Goal: Task Accomplishment & Management: Manage account settings

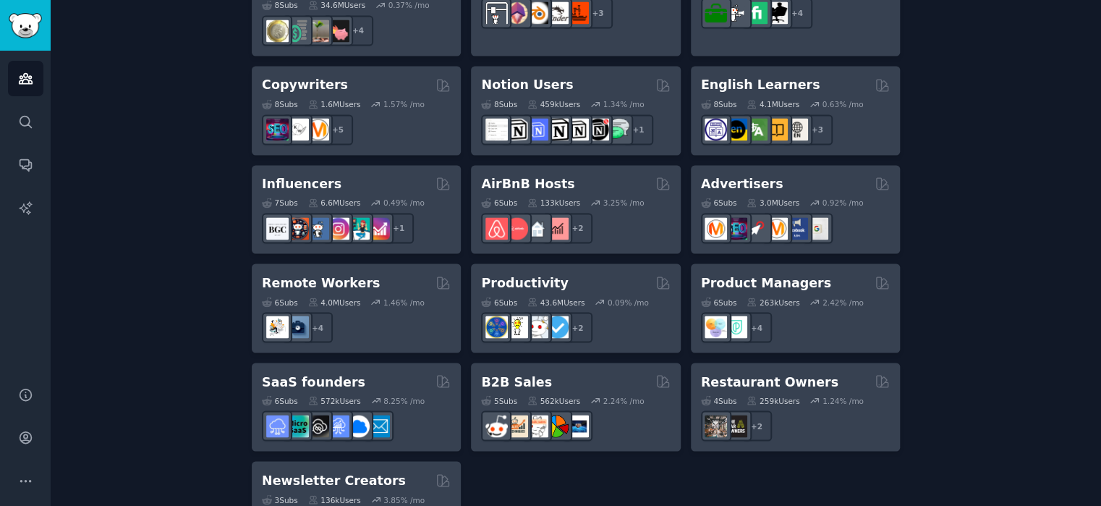
scroll to position [1161, 0]
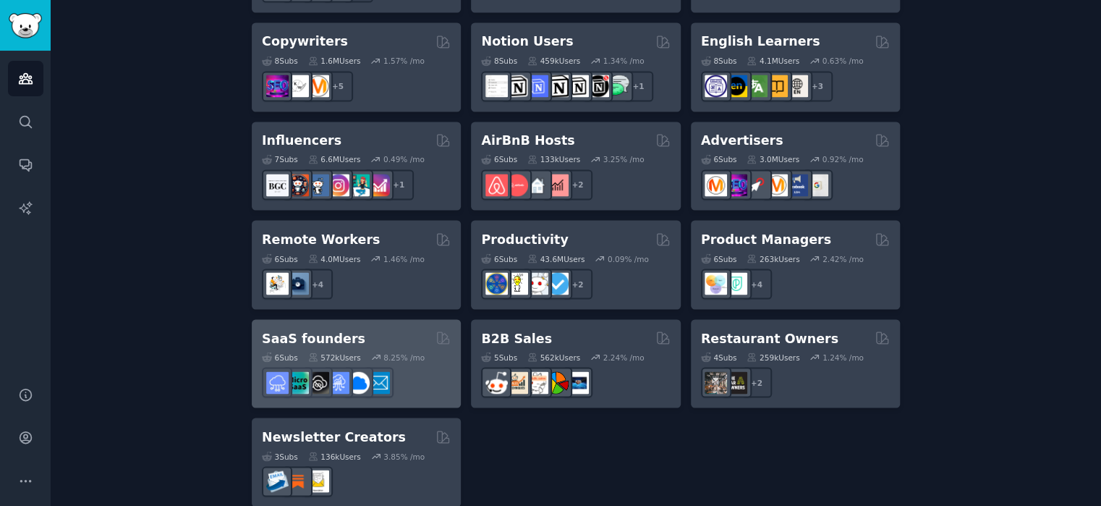
click at [304, 329] on h2 "SaaS founders" at bounding box center [313, 338] width 103 height 18
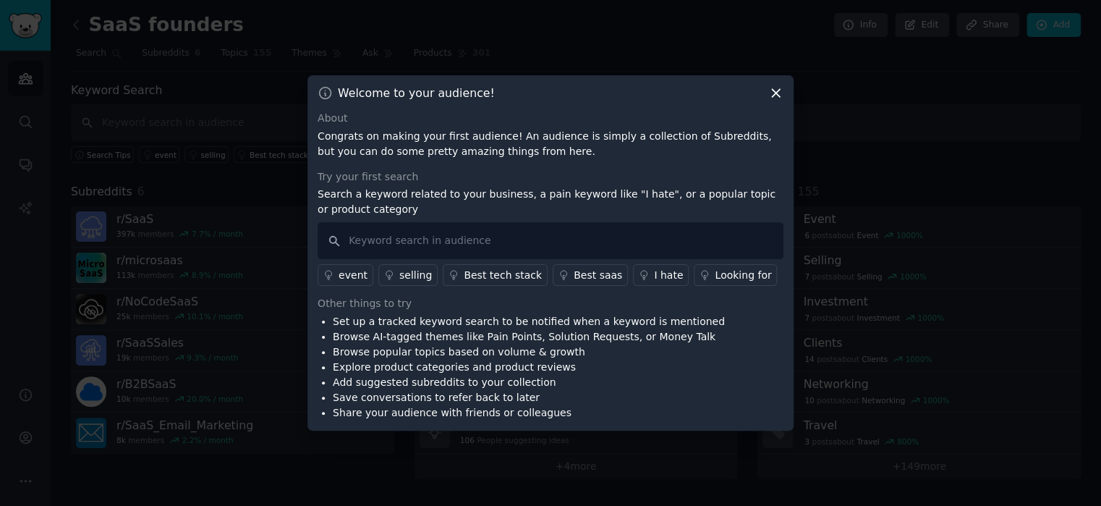
click at [776, 90] on icon at bounding box center [776, 94] width 8 height 8
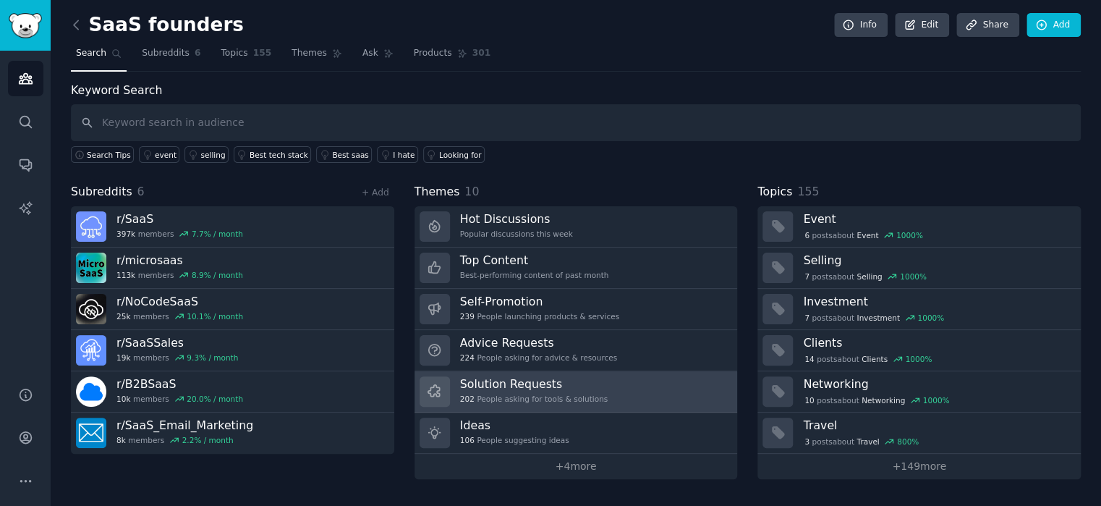
click at [504, 386] on h3 "Solution Requests" at bounding box center [534, 383] width 148 height 15
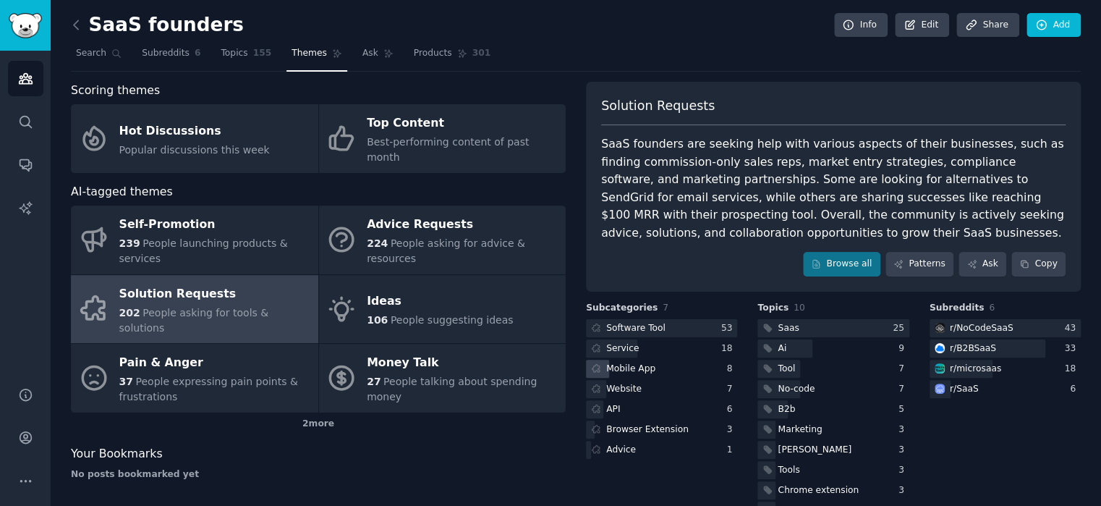
click at [642, 368] on div "Mobile App" at bounding box center [630, 368] width 49 height 13
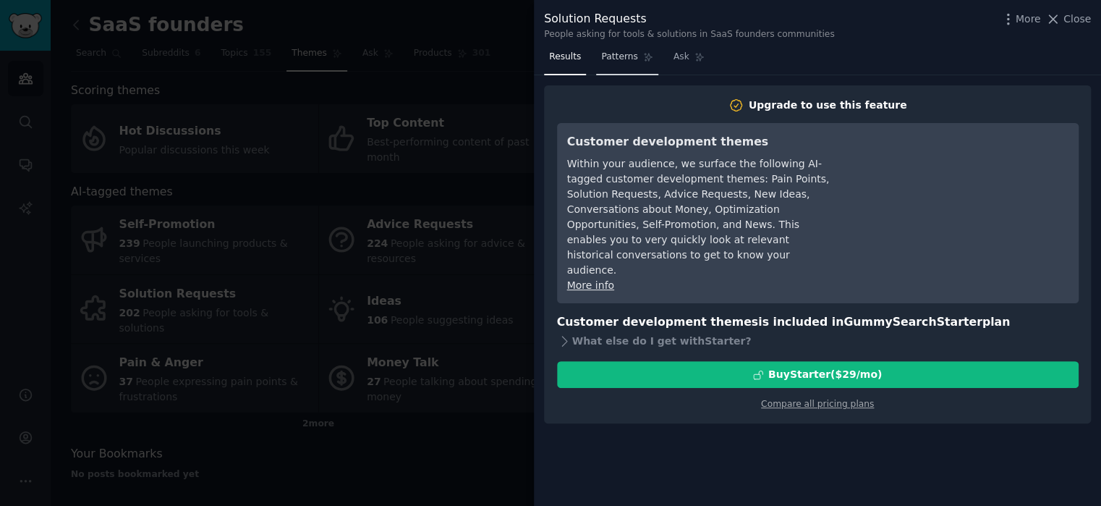
click at [612, 58] on span "Patterns" at bounding box center [619, 57] width 36 height 13
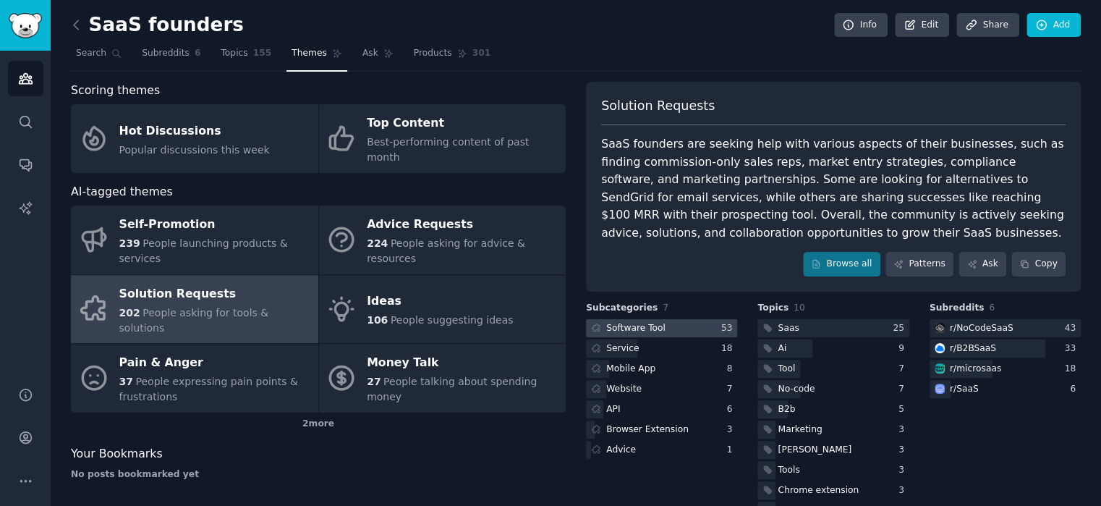
click at [630, 326] on div "Software Tool" at bounding box center [635, 328] width 59 height 13
click at [616, 346] on div "Service" at bounding box center [622, 348] width 33 height 13
click at [619, 368] on div "Mobile App" at bounding box center [630, 368] width 49 height 13
click at [614, 370] on div "Mobile App" at bounding box center [630, 368] width 49 height 13
click at [608, 407] on div "API" at bounding box center [613, 409] width 14 height 13
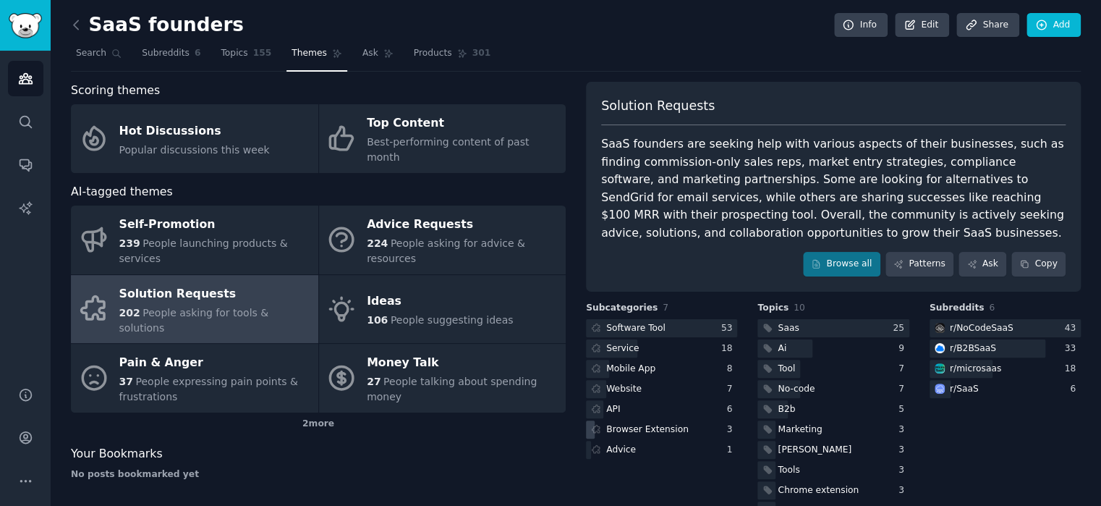
click at [618, 430] on div "Browser Extension" at bounding box center [647, 429] width 82 height 13
click at [613, 446] on div "Advice" at bounding box center [621, 450] width 30 height 13
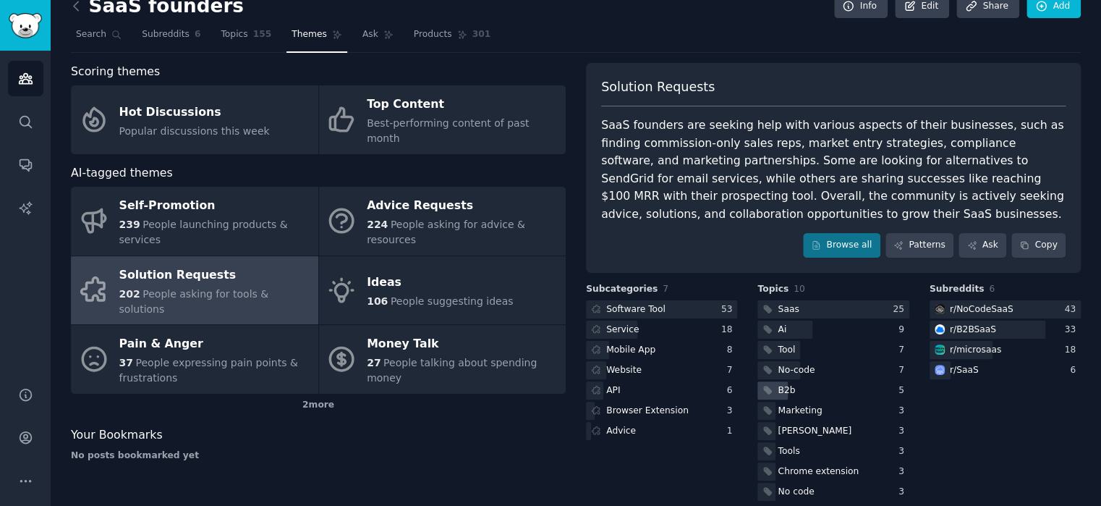
scroll to position [35, 0]
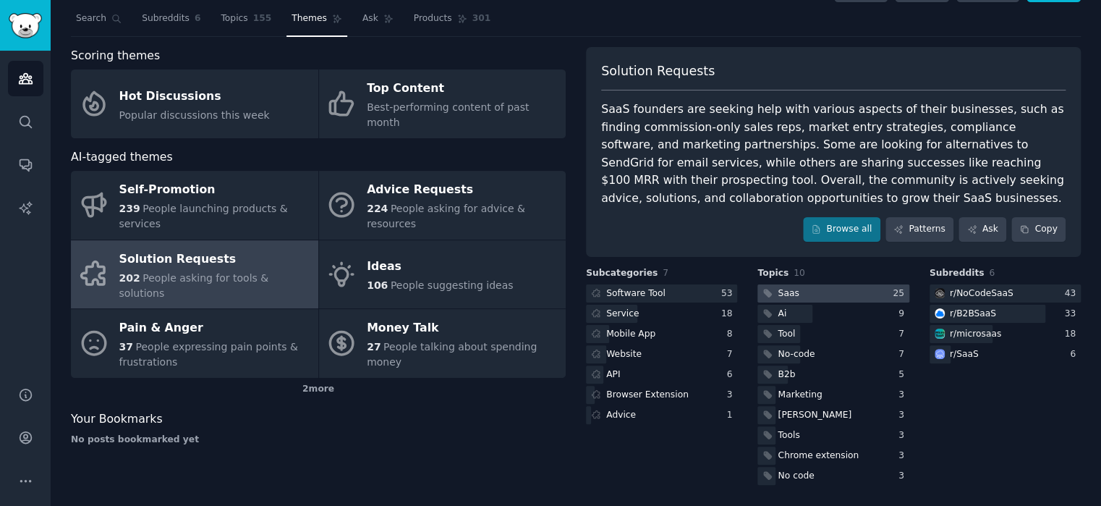
click at [778, 292] on div "Saas" at bounding box center [788, 293] width 21 height 13
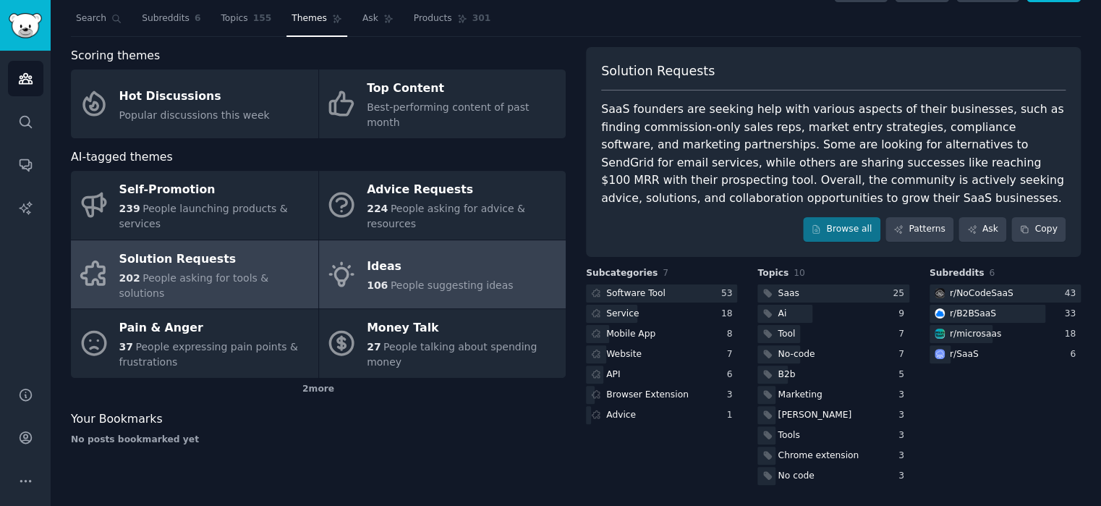
click at [383, 255] on div "Ideas" at bounding box center [440, 266] width 146 height 23
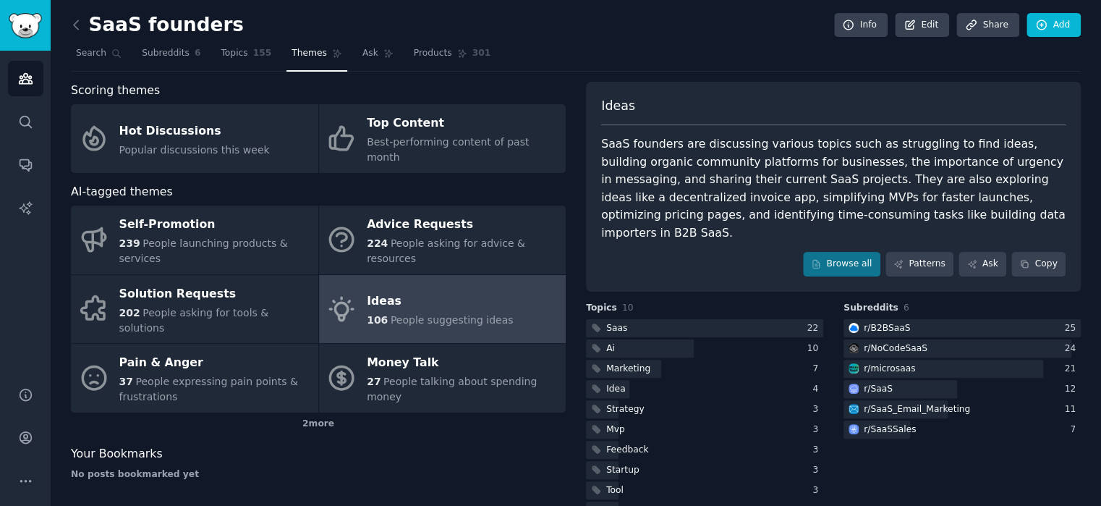
scroll to position [17, 0]
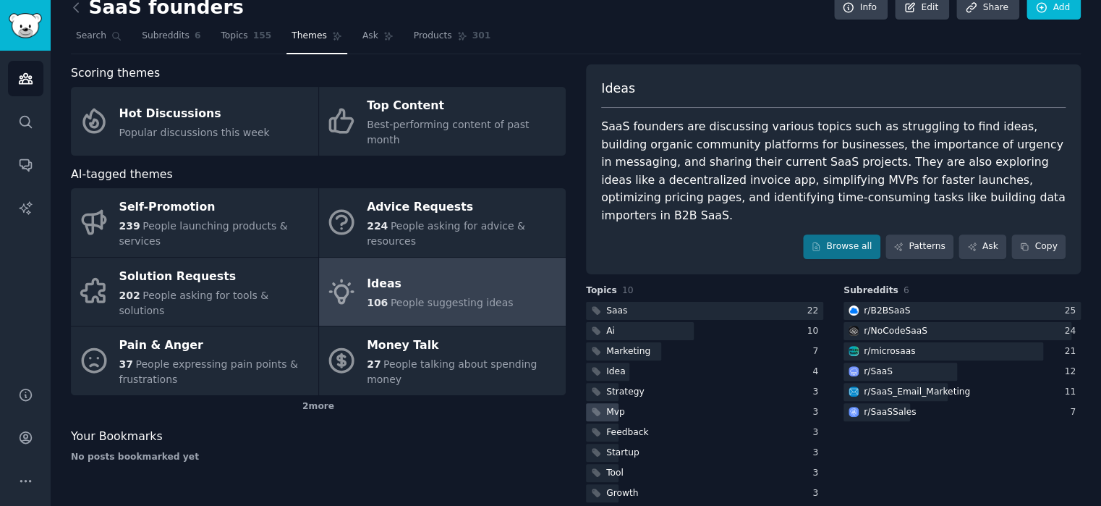
click at [606, 406] on div "Mvp" at bounding box center [615, 412] width 19 height 13
click at [606, 365] on div "Idea" at bounding box center [615, 371] width 19 height 13
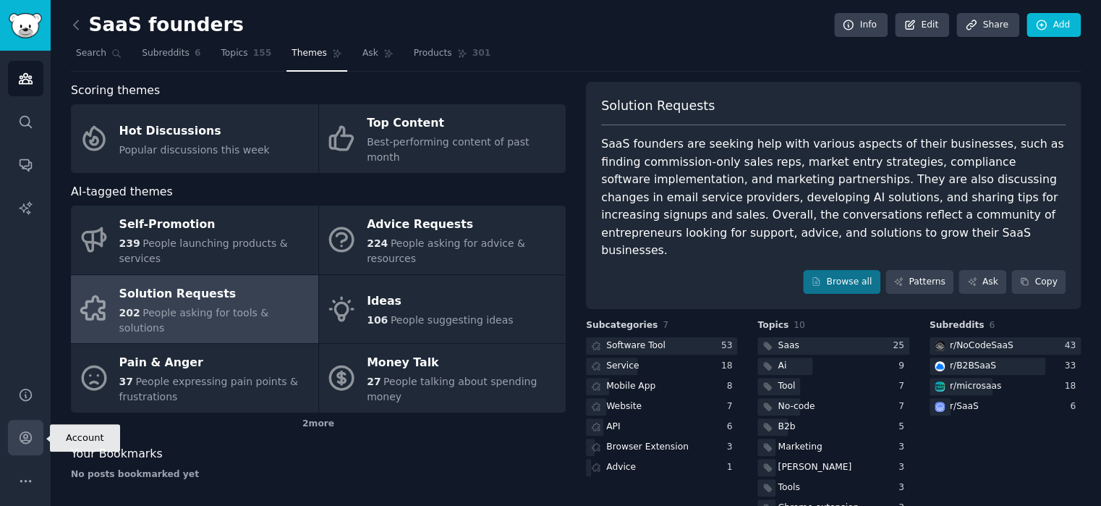
click at [25, 441] on icon "Sidebar" at bounding box center [25, 437] width 15 height 15
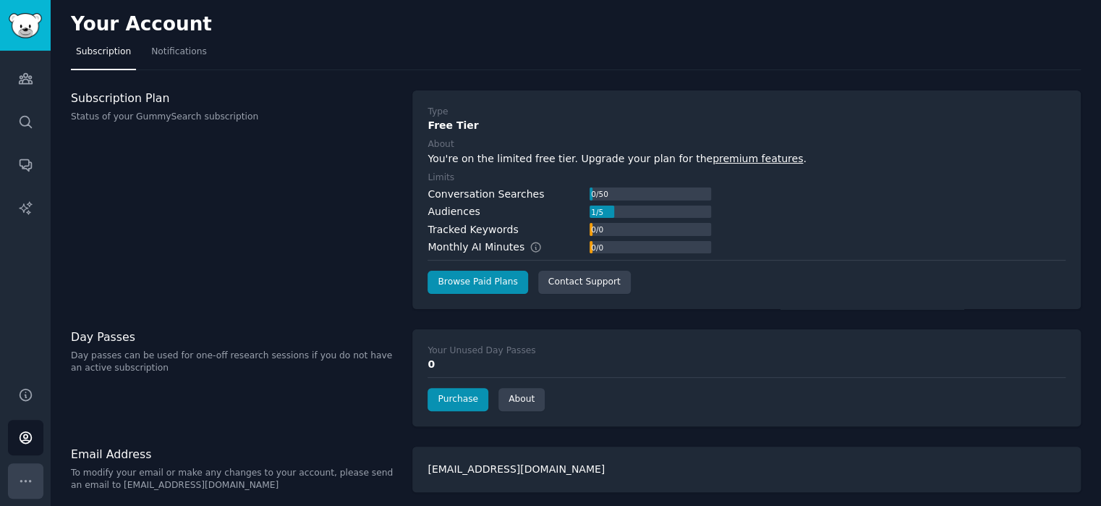
click at [30, 480] on icon "Sidebar" at bounding box center [25, 480] width 10 height 1
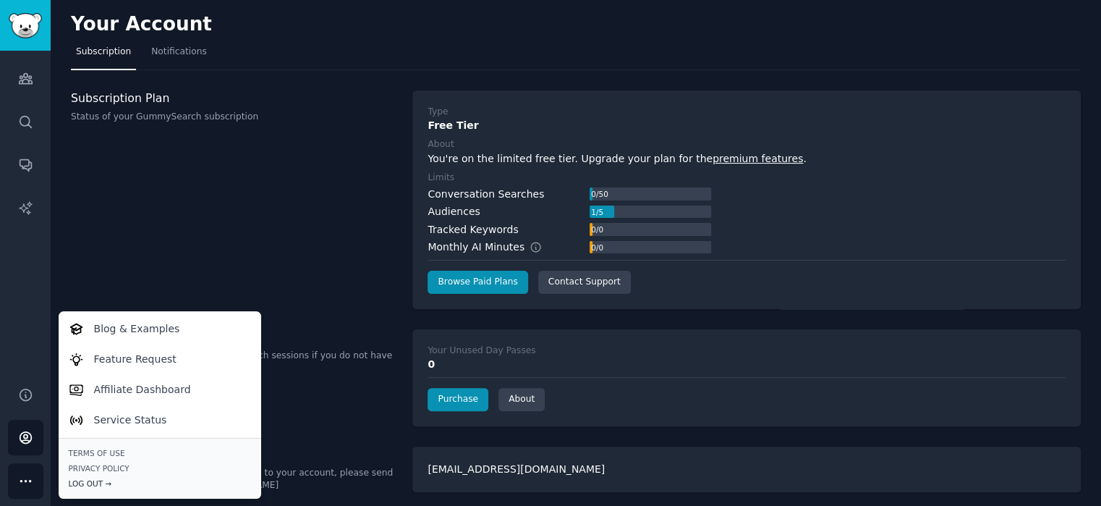
click at [85, 485] on div "Log Out →" at bounding box center [160, 483] width 182 height 10
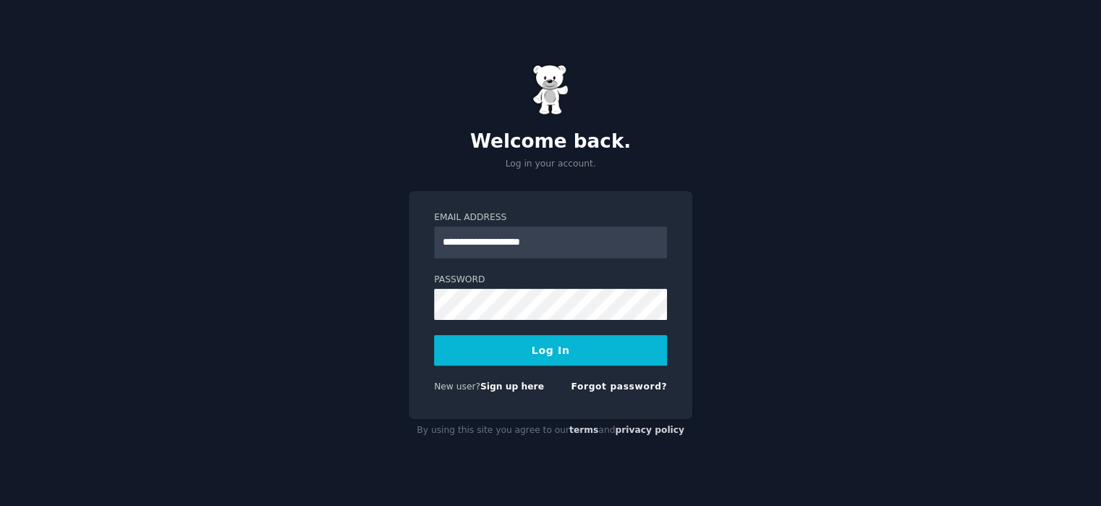
type input "**********"
